Goal: Task Accomplishment & Management: Manage account settings

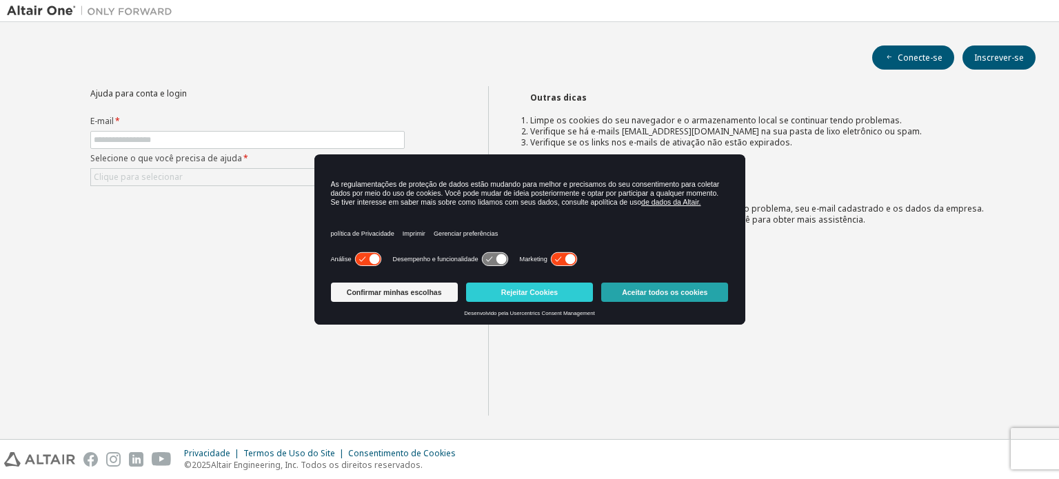
click at [687, 299] on button "Aceitar todos os cookies" at bounding box center [664, 292] width 127 height 19
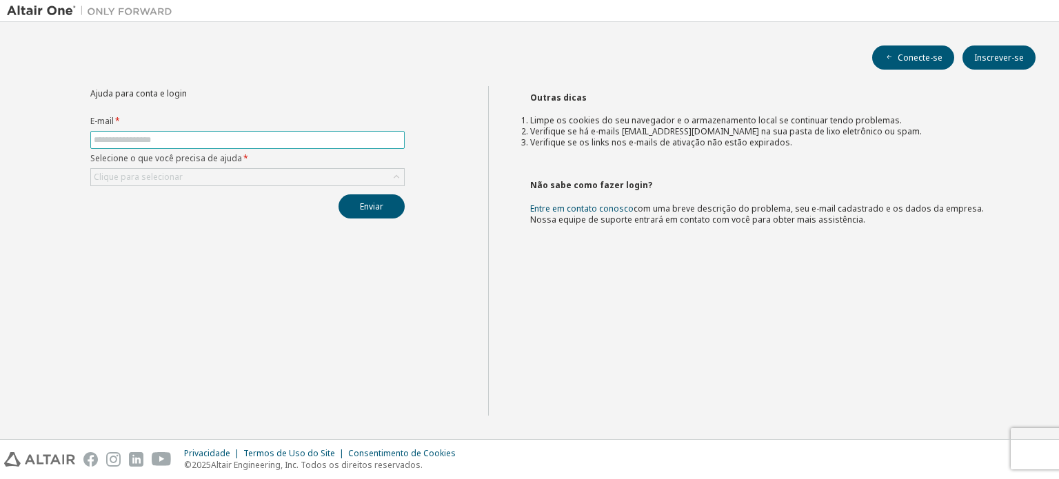
click at [240, 134] on input "text" at bounding box center [247, 139] width 307 height 11
type input "**********"
click at [245, 173] on div "Clique para selecionar" at bounding box center [247, 177] width 313 height 17
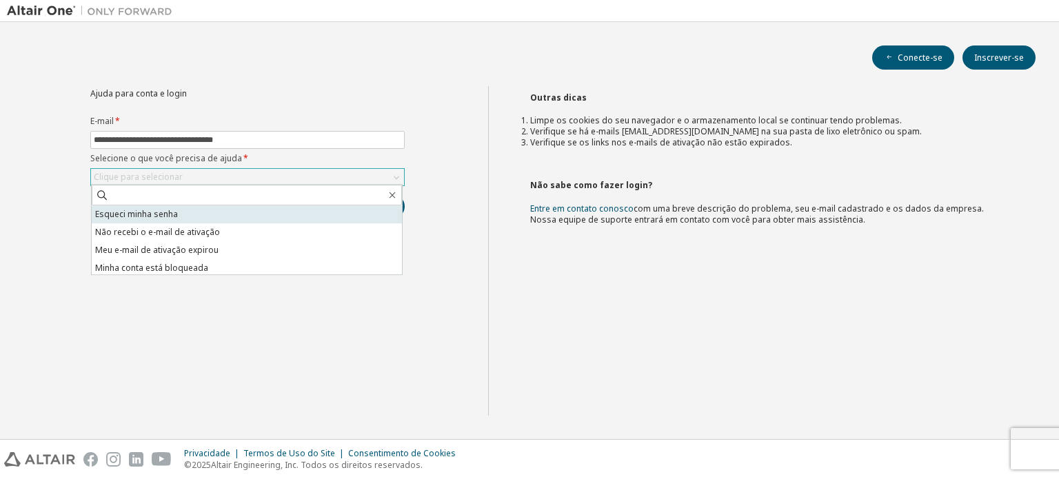
click at [234, 212] on li "Esqueci minha senha" at bounding box center [247, 214] width 310 height 18
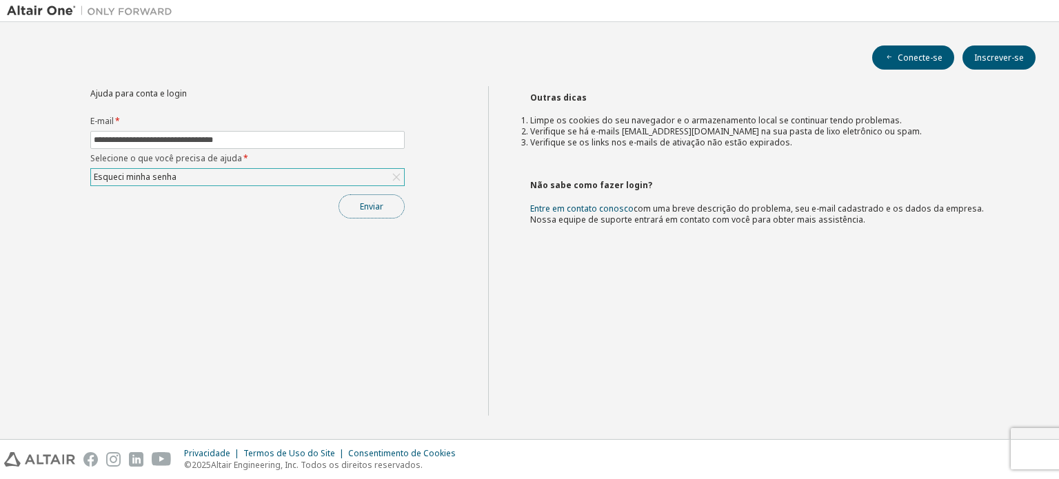
click at [361, 213] on button "Enviar" at bounding box center [371, 206] width 66 height 24
click at [272, 138] on input "text" at bounding box center [247, 139] width 307 height 11
type input "**********"
click at [263, 176] on div "Clique para selecionar" at bounding box center [247, 177] width 313 height 17
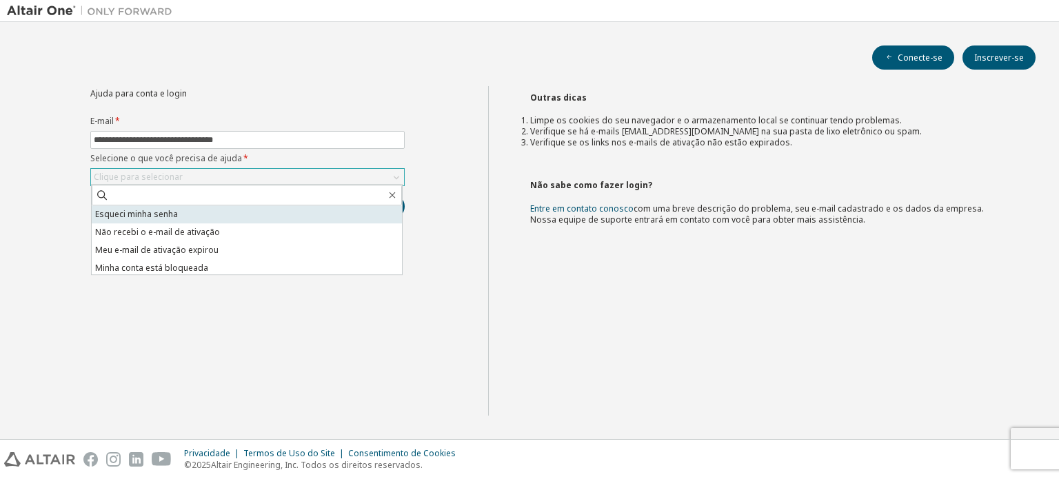
click at [243, 215] on li "Esqueci minha senha" at bounding box center [247, 214] width 310 height 18
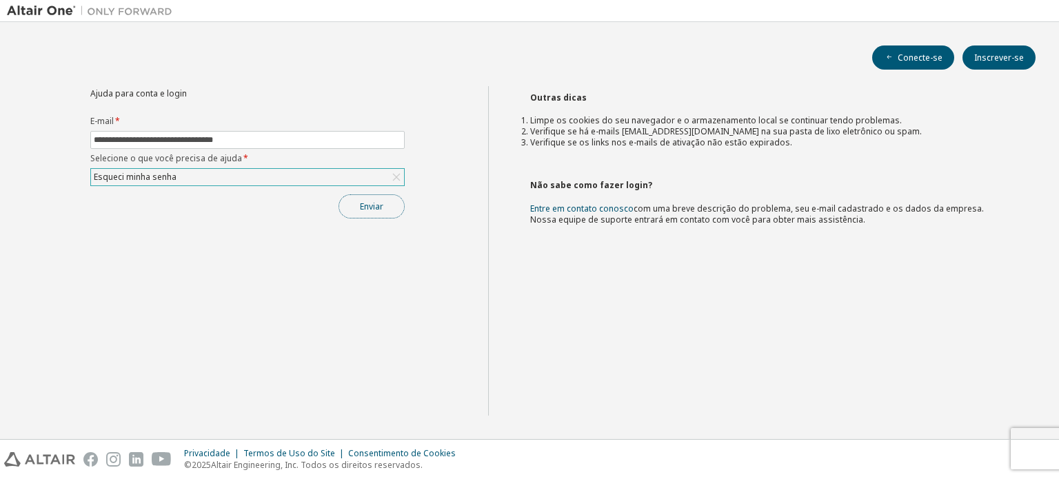
click at [374, 211] on font "Enviar" at bounding box center [371, 207] width 23 height 12
click at [273, 137] on input "text" at bounding box center [247, 139] width 307 height 11
type input "**********"
click at [259, 173] on div "Clique para selecionar" at bounding box center [247, 177] width 313 height 17
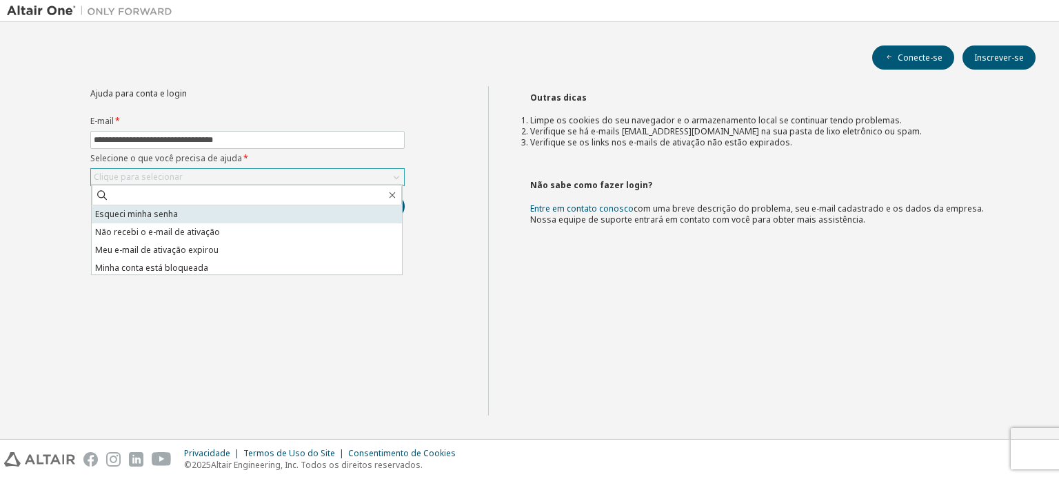
click at [229, 221] on li "Esqueci minha senha" at bounding box center [247, 214] width 310 height 18
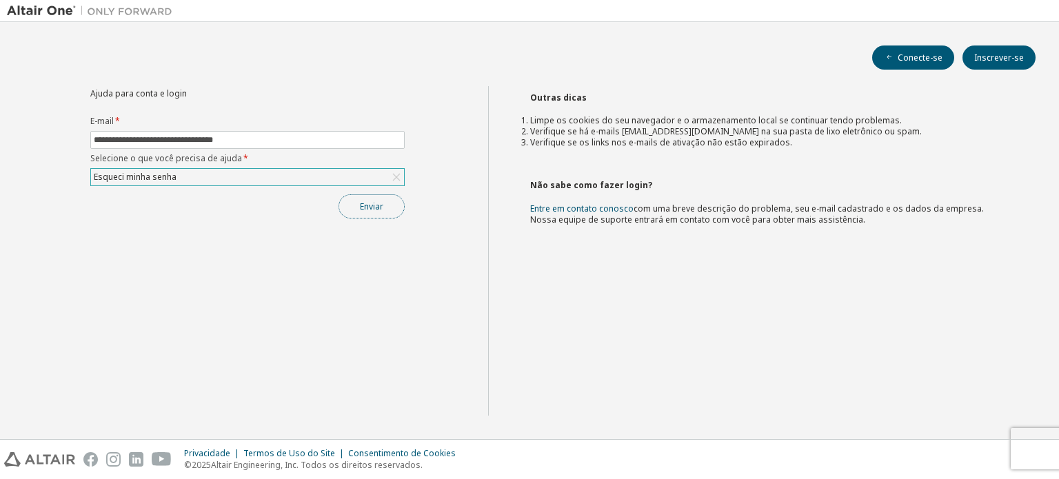
click at [379, 205] on font "Enviar" at bounding box center [371, 207] width 23 height 12
